Goal: Transaction & Acquisition: Purchase product/service

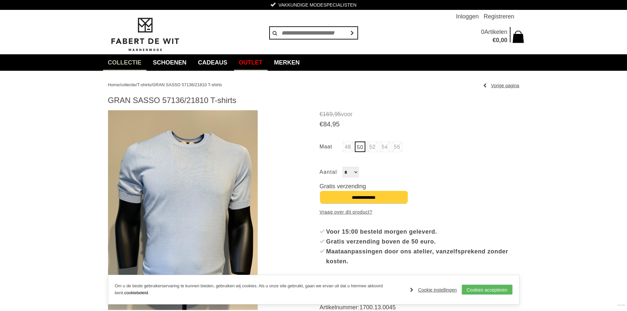
click at [258, 59] on link "Outlet" at bounding box center [251, 62] width 34 height 16
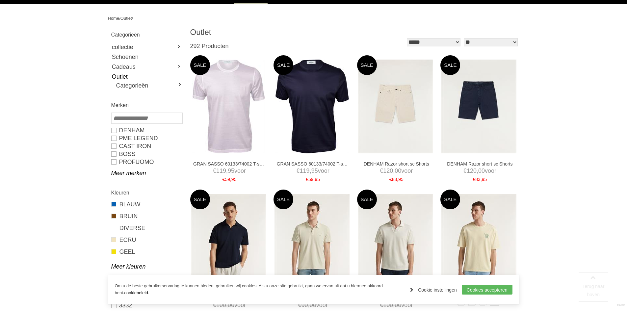
scroll to position [99, 0]
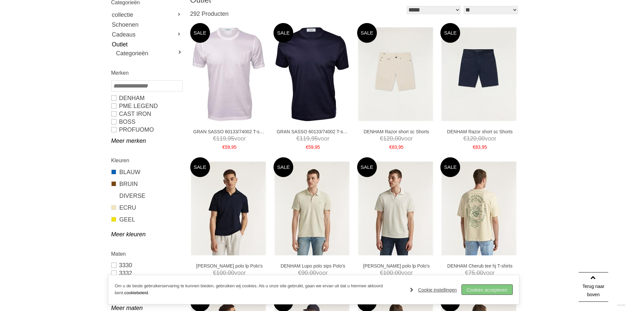
click at [497, 287] on link "Cookies accepteren" at bounding box center [487, 290] width 51 height 10
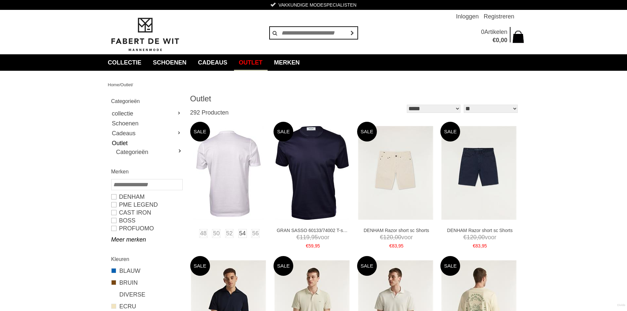
click at [244, 149] on img at bounding box center [228, 173] width 70 height 94
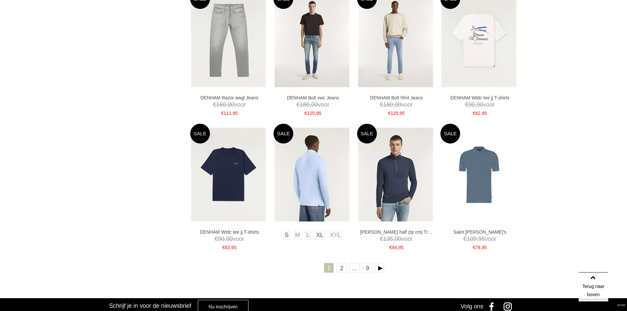
scroll to position [1087, 0]
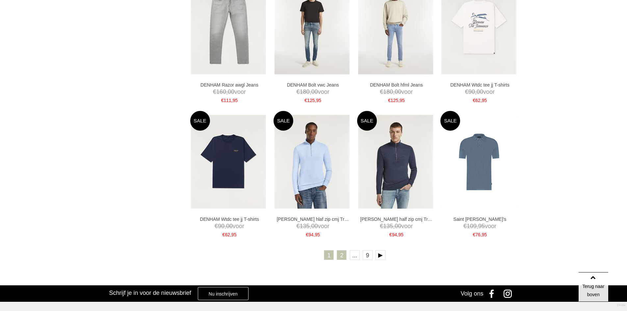
click at [345, 257] on link "2" at bounding box center [342, 255] width 10 height 10
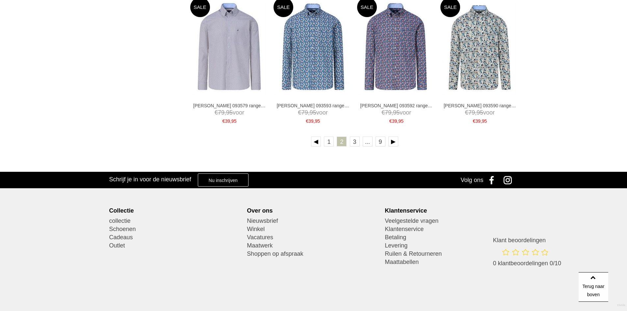
scroll to position [1230, 0]
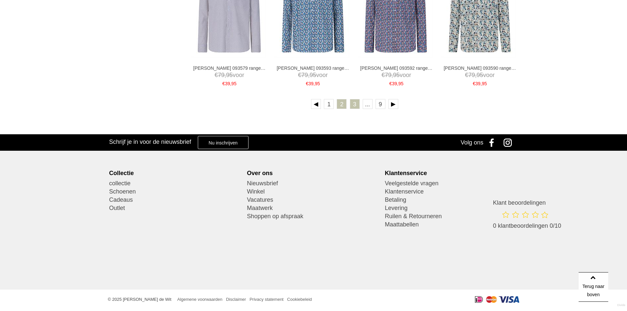
click at [354, 103] on link "3" at bounding box center [355, 104] width 10 height 10
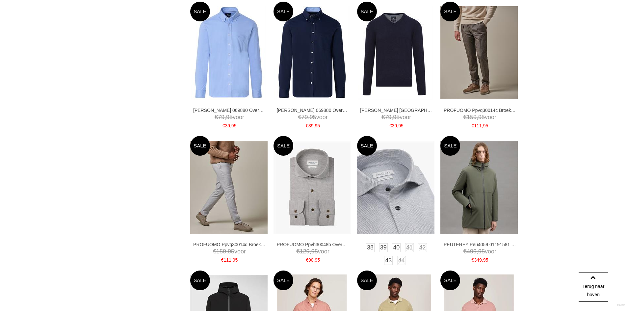
scroll to position [527, 0]
